Goal: Check status: Check status

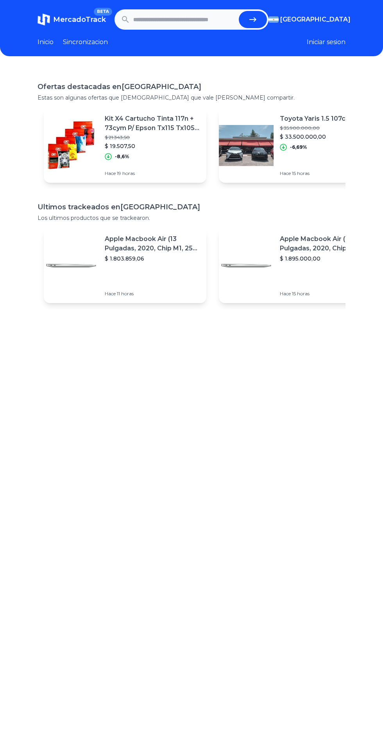
click at [194, 20] on input "text" at bounding box center [184, 19] width 102 height 17
click at [257, 14] on button "submit" at bounding box center [253, 19] width 28 height 17
type input "**********"
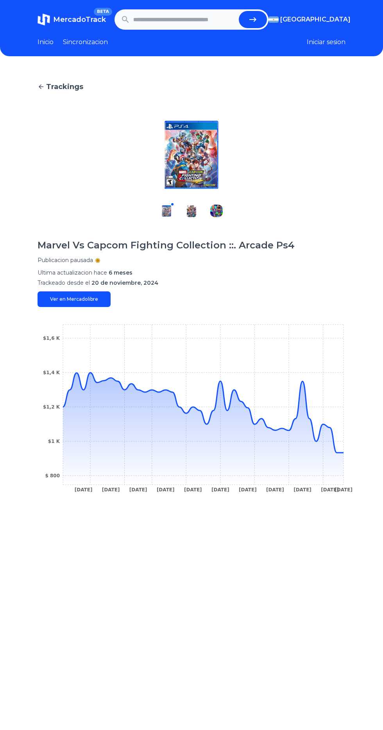
click at [346, 456] on div "Trackings Marvel Vs Capcom Fighting Collection ::. Arcade Ps4 Publicacion pausa…" at bounding box center [191, 434] width 383 height 730
click at [339, 450] on icon "23 Nov 24 29 Nov 24 5 Dec 24 11 Dec 24 30 Dec 24 18 Jan 25 27 Jan 25 2 Feb 25 1…" at bounding box center [191, 411] width 308 height 176
click at [338, 456] on icon at bounding box center [203, 429] width 280 height 112
click at [337, 457] on icon at bounding box center [203, 429] width 280 height 112
click at [340, 453] on icon at bounding box center [203, 413] width 280 height 80
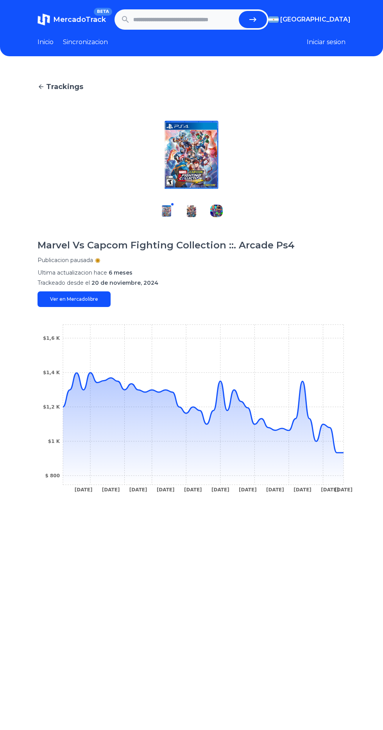
click at [343, 452] on icon "[DATE] [DATE] [DATE] [DATE] [DATE] [DATE] [DATE] [DATE] [DATE] [DATE] [DATE] $ …" at bounding box center [191, 411] width 308 height 176
click at [339, 455] on icon at bounding box center [203, 429] width 280 height 112
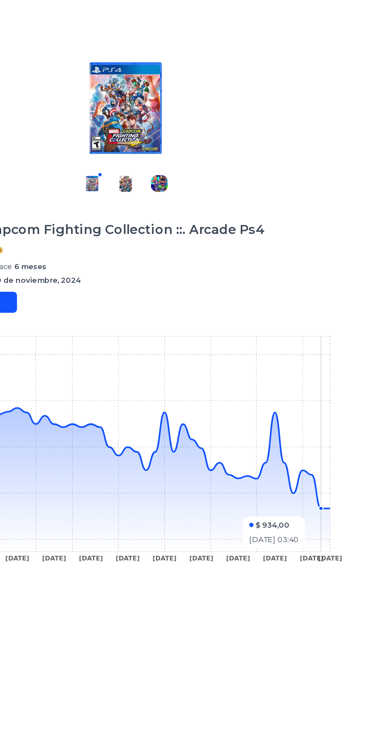
click at [344, 448] on icon "[DATE] [DATE] [DATE] [DATE] [DATE] [DATE] [DATE] [DATE] [DATE] [DATE] [DATE] $ …" at bounding box center [191, 411] width 308 height 176
click at [344, 451] on icon "[DATE] [DATE] [DATE] [DATE] [DATE] [DATE] [DATE] [DATE] [DATE] [DATE] [DATE] $ …" at bounding box center [191, 411] width 308 height 176
click at [340, 451] on icon "[DATE] [DATE] [DATE] [DATE] [DATE] [DATE] [DATE] [DATE] [DATE] [DATE] [DATE] $ …" at bounding box center [191, 411] width 308 height 176
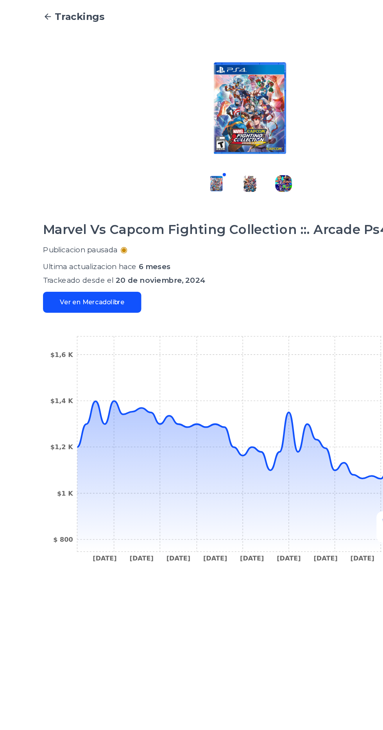
click at [221, 379] on icon "23 Nov 24 29 Nov 24 5 Dec 24 11 Dec 24 30 Dec 24 18 Jan 25 27 Jan 25 2 Feb 25 1…" at bounding box center [191, 411] width 308 height 176
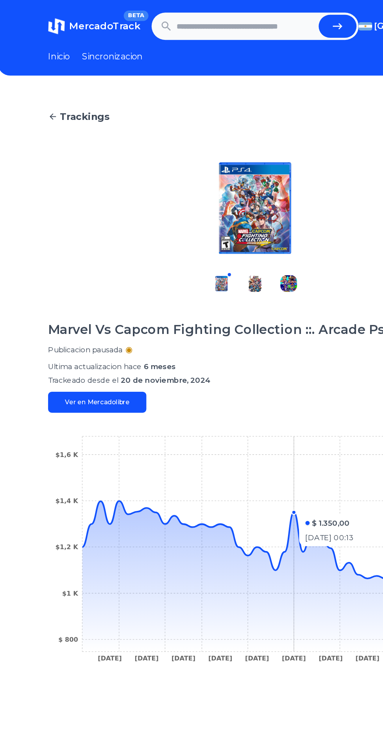
click at [201, 19] on input "text" at bounding box center [184, 19] width 102 height 17
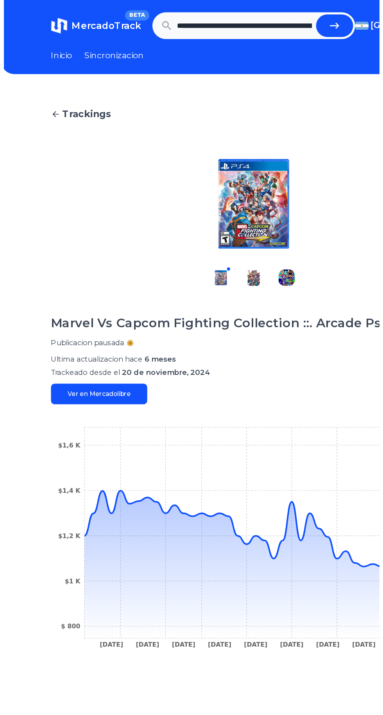
scroll to position [0, 340]
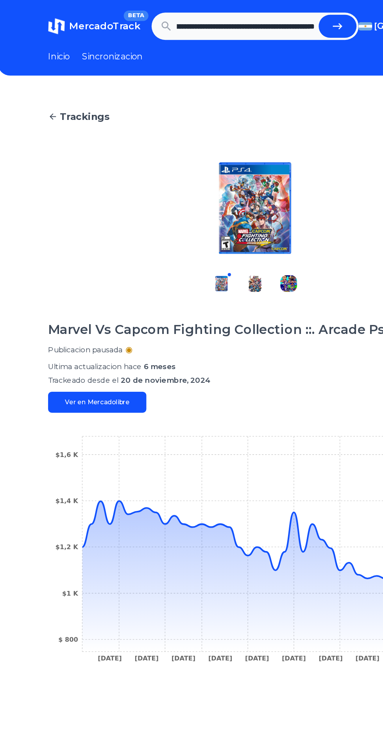
click at [251, 19] on icon "submit" at bounding box center [252, 19] width 9 height 9
type input "**********"
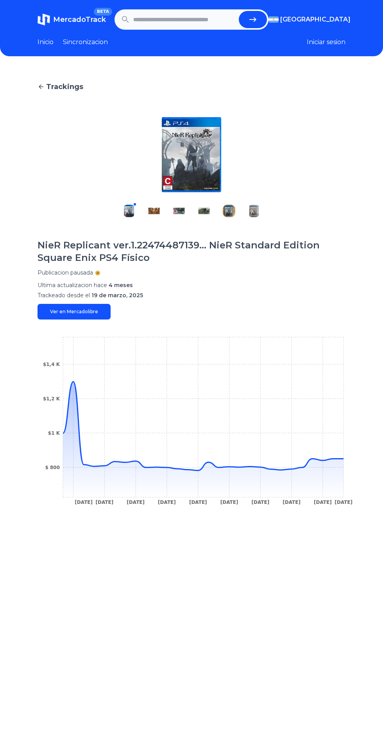
click at [344, 460] on icon "[DATE] [DATE] [DATE] [DATE] [DATE] [DATE] [DATE] [DATE] [DATE] [DATE] $ 800 $1 …" at bounding box center [191, 423] width 308 height 176
click at [336, 458] on icon at bounding box center [203, 426] width 280 height 89
click at [345, 457] on div "Trackings NieR Replicant ver.1.22474487139... NieR Standard Edition Square Enix…" at bounding box center [191, 434] width 383 height 730
click at [76, 381] on icon "[DATE] [DATE] [DATE] [DATE] [DATE] [DATE] [DATE] [DATE] [DATE] [DATE] $ 800 $1 …" at bounding box center [191, 423] width 308 height 176
click at [295, 471] on icon at bounding box center [203, 440] width 280 height 116
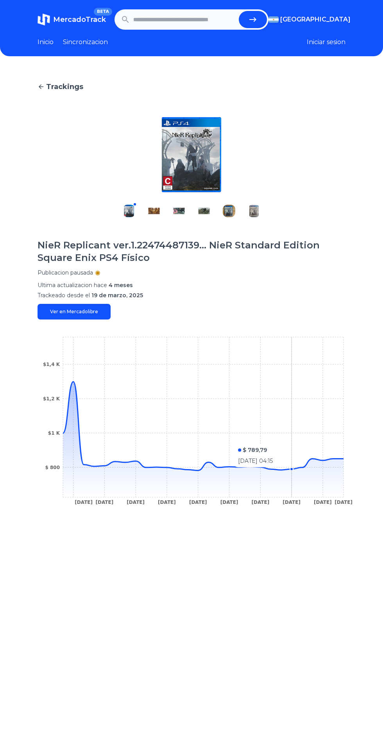
click at [303, 469] on icon at bounding box center [203, 440] width 280 height 116
click at [276, 471] on icon at bounding box center [203, 440] width 280 height 116
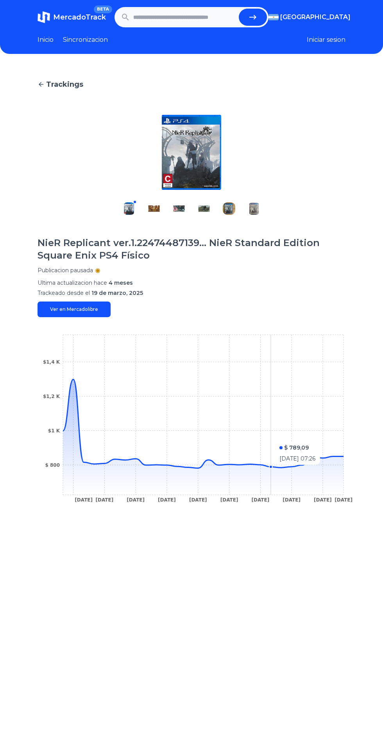
click at [347, 454] on div "Trackings NieR Replicant ver.1.22474487139... NieR Standard Edition Square Enix…" at bounding box center [191, 431] width 383 height 730
click at [351, 458] on div "Trackings NieR Replicant ver.1.22474487139... NieR Standard Edition Square Enix…" at bounding box center [191, 431] width 383 height 730
click at [336, 452] on icon "[DATE] [DATE] [DATE] [DATE] [DATE] [DATE] [DATE] [DATE] [DATE] [DATE] $ 800 $1 …" at bounding box center [191, 421] width 308 height 176
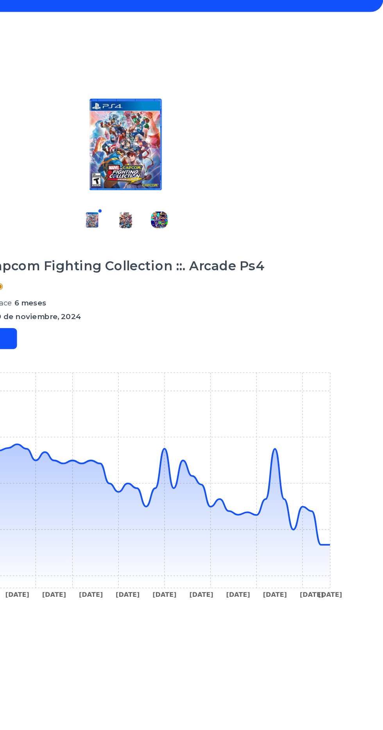
click at [343, 455] on icon "[DATE] [DATE] [DATE] [DATE] [DATE] [DATE] [DATE] [DATE] [DATE] [DATE] [DATE] $ …" at bounding box center [191, 411] width 308 height 176
